Goal: Task Accomplishment & Management: Manage account settings

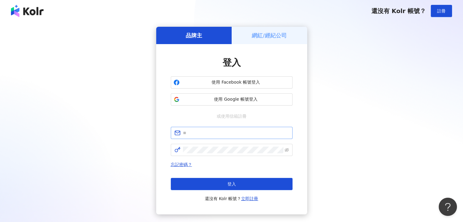
click at [210, 137] on span at bounding box center [232, 133] width 122 height 12
click at [207, 135] on input "text" at bounding box center [236, 133] width 106 height 7
type input "**********"
click button "登入" at bounding box center [232, 184] width 122 height 12
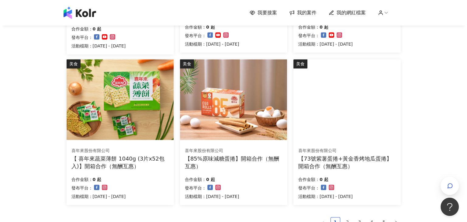
scroll to position [431, 0]
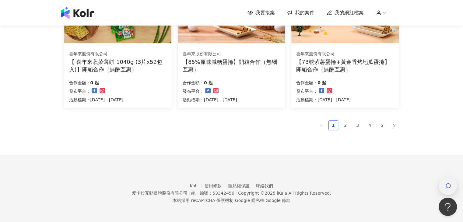
click at [439, 182] on div "button" at bounding box center [447, 186] width 18 height 18
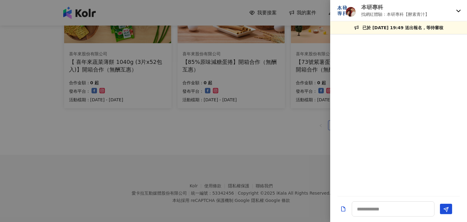
click at [459, 12] on icon at bounding box center [459, 11] width 4 height 2
